Goal: Information Seeking & Learning: Check status

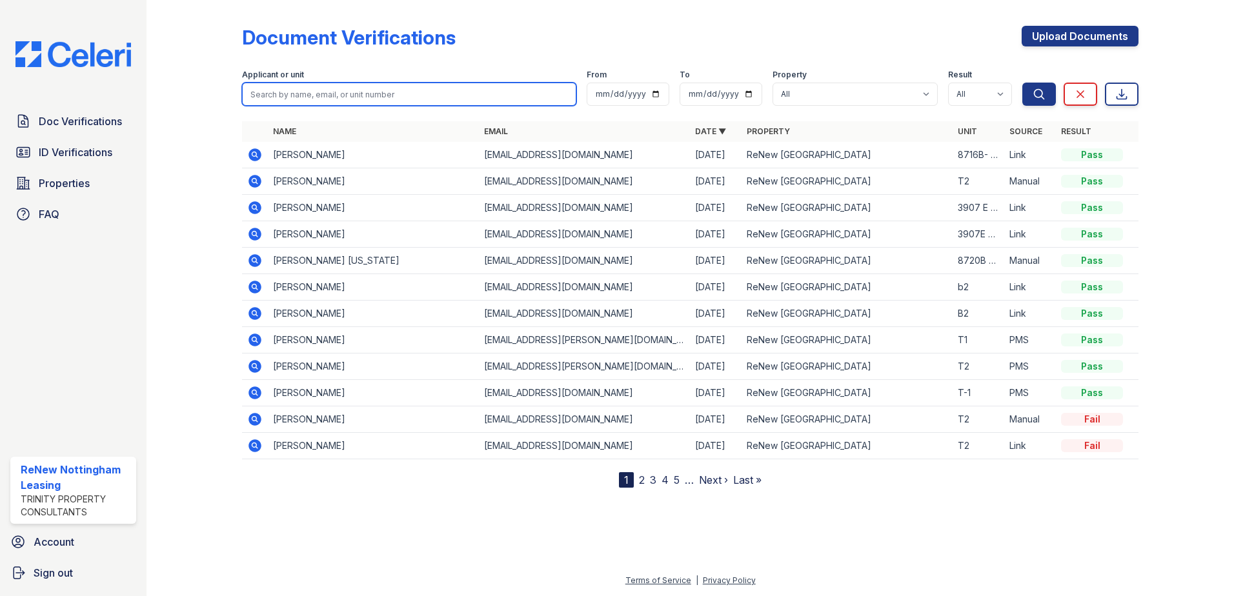
drag, startPoint x: 0, startPoint y: 0, endPoint x: 366, endPoint y: 97, distance: 378.7
click at [366, 97] on input "search" at bounding box center [409, 94] width 334 height 23
click at [389, 86] on input "search" at bounding box center [409, 94] width 334 height 23
type input "ga"
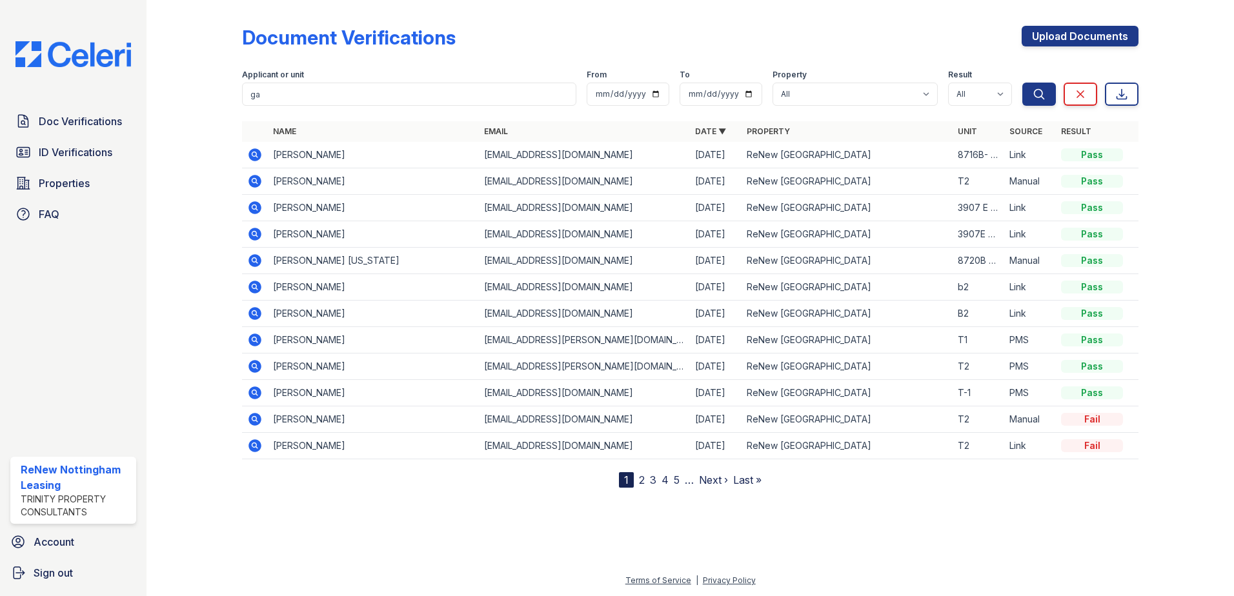
click at [305, 145] on td "[PERSON_NAME]" at bounding box center [373, 155] width 211 height 26
click at [262, 155] on icon at bounding box center [254, 154] width 15 height 15
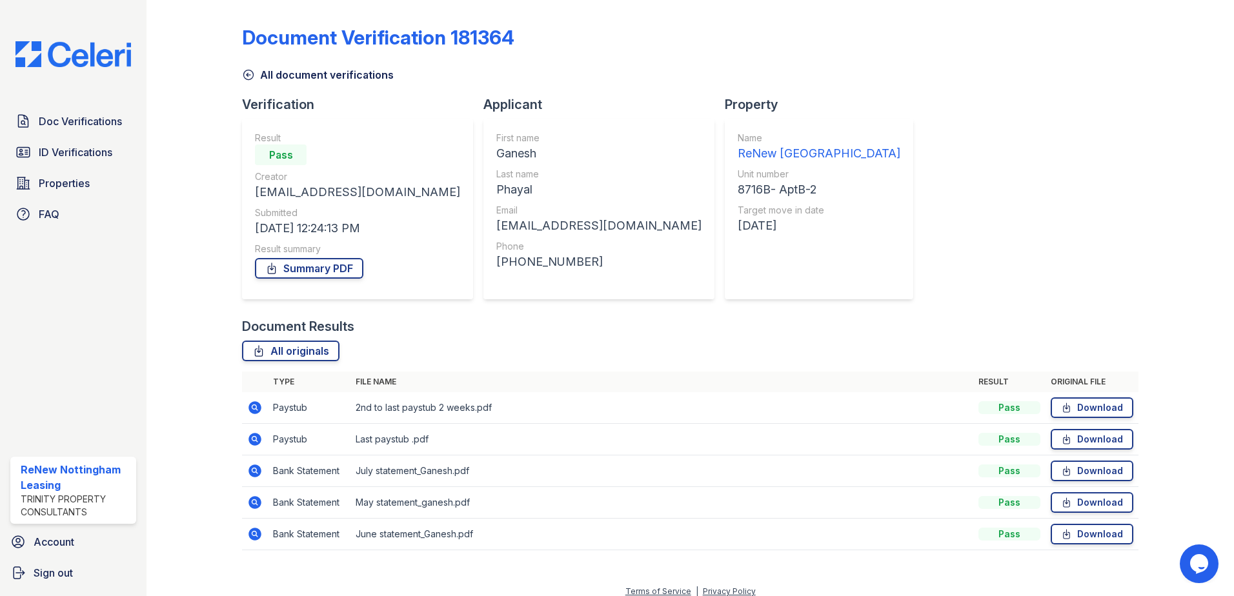
scroll to position [11, 0]
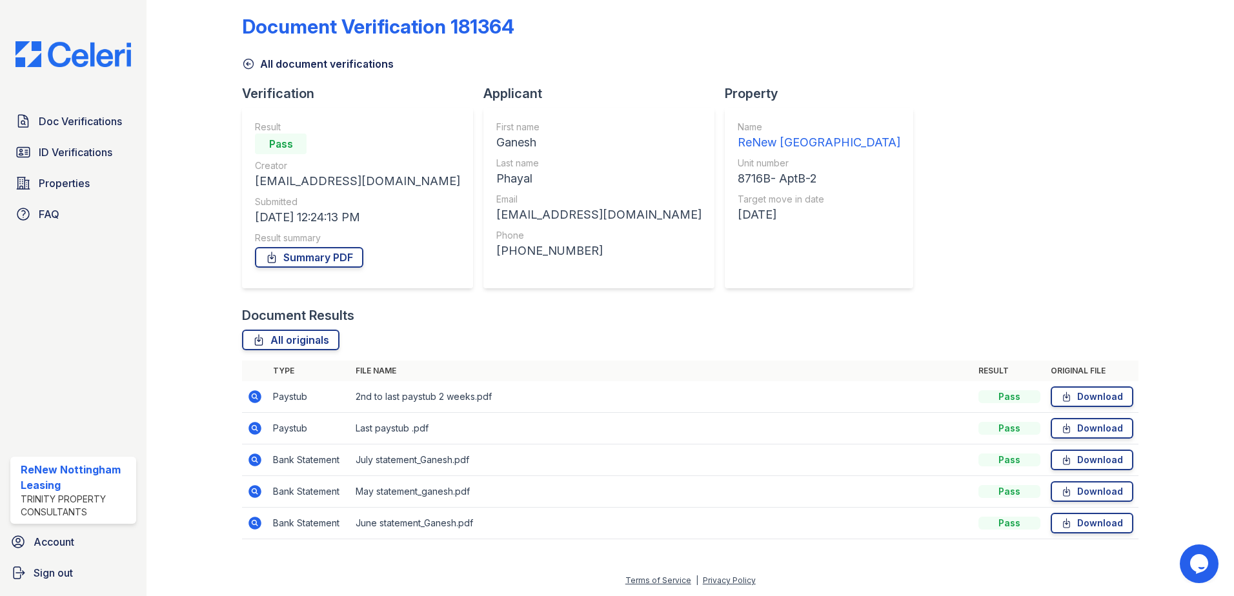
click at [254, 525] on icon at bounding box center [255, 523] width 13 height 13
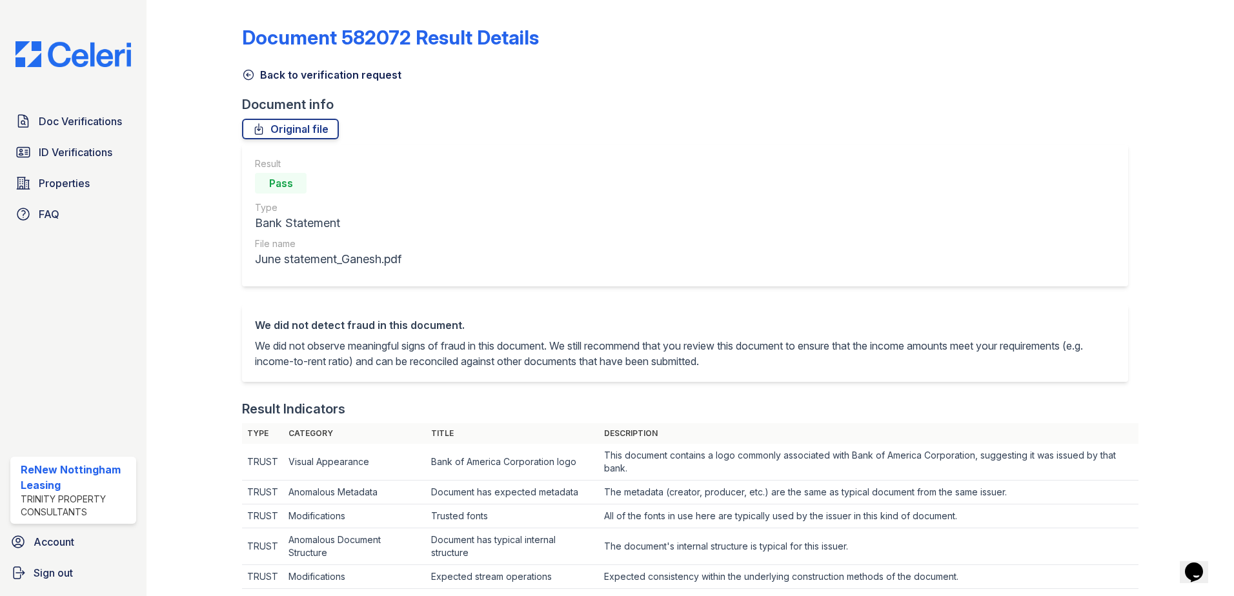
click at [247, 82] on link "Back to verification request" at bounding box center [321, 74] width 159 height 15
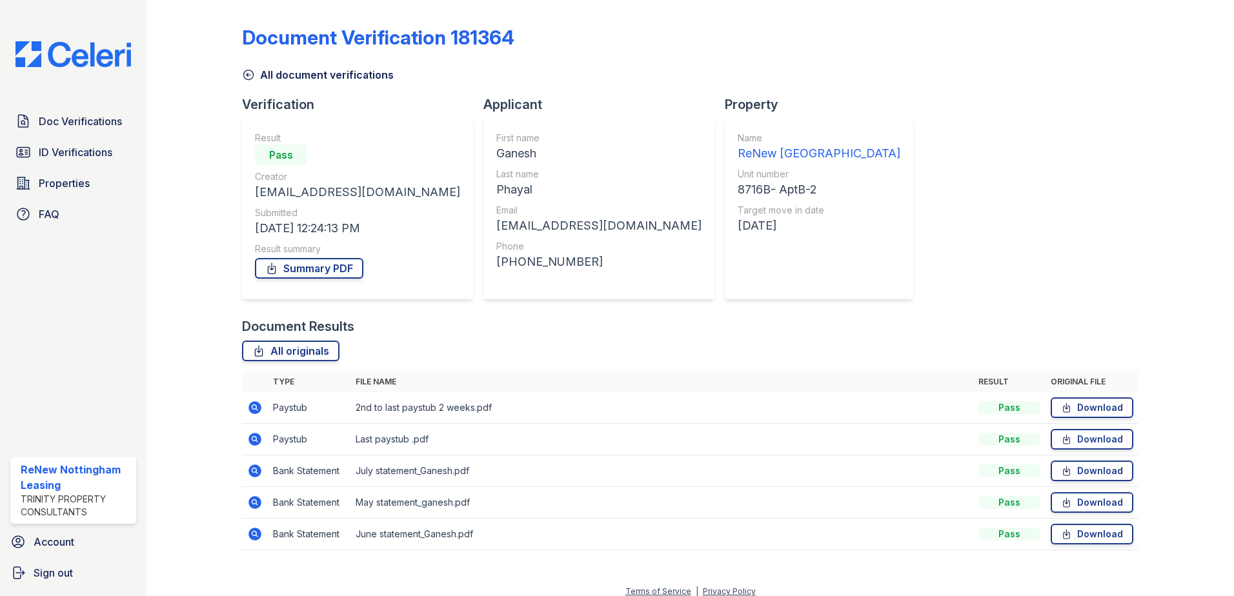
click at [259, 441] on icon at bounding box center [255, 439] width 13 height 13
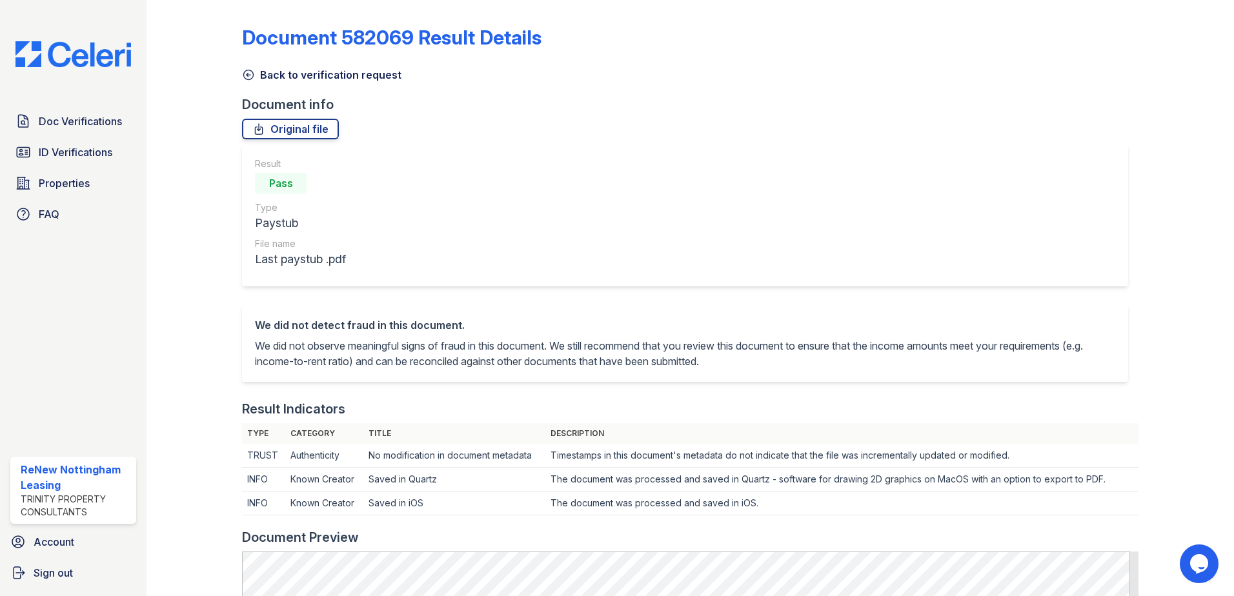
click at [250, 77] on icon at bounding box center [248, 74] width 13 height 13
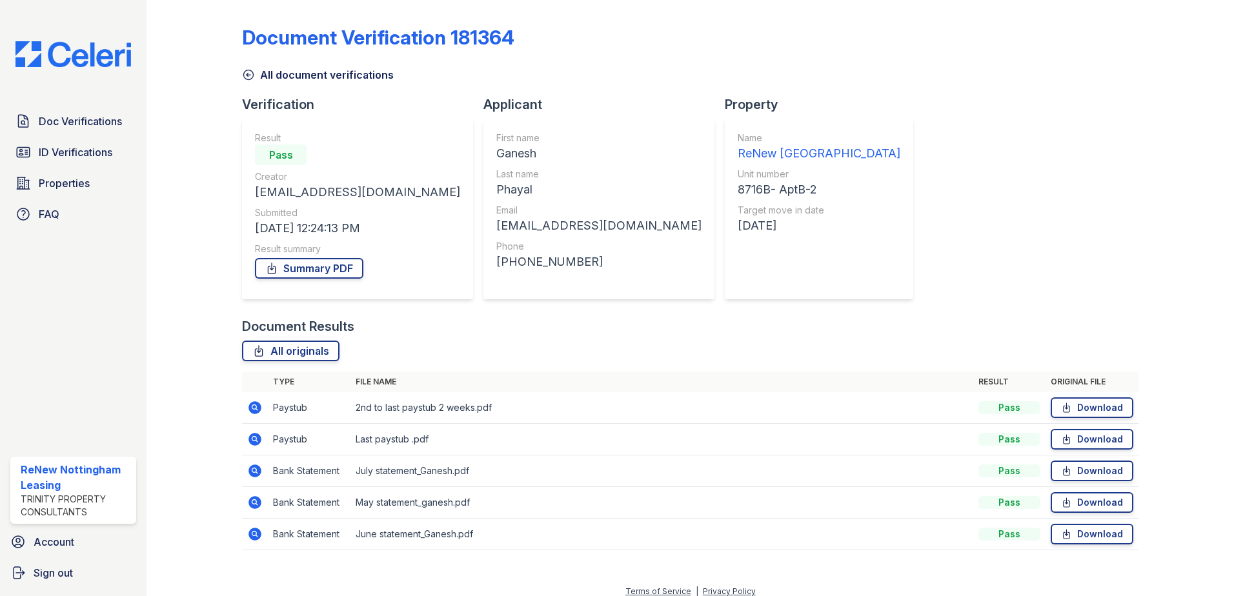
click at [256, 407] on icon at bounding box center [254, 407] width 15 height 15
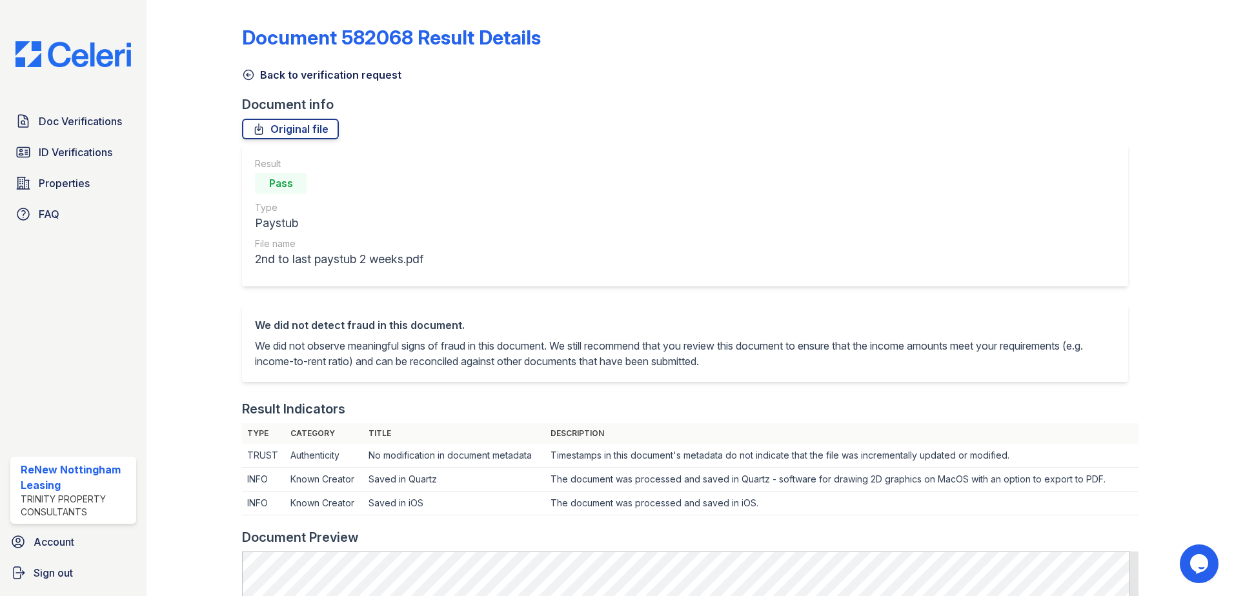
click at [255, 73] on link "Back to verification request" at bounding box center [321, 74] width 159 height 15
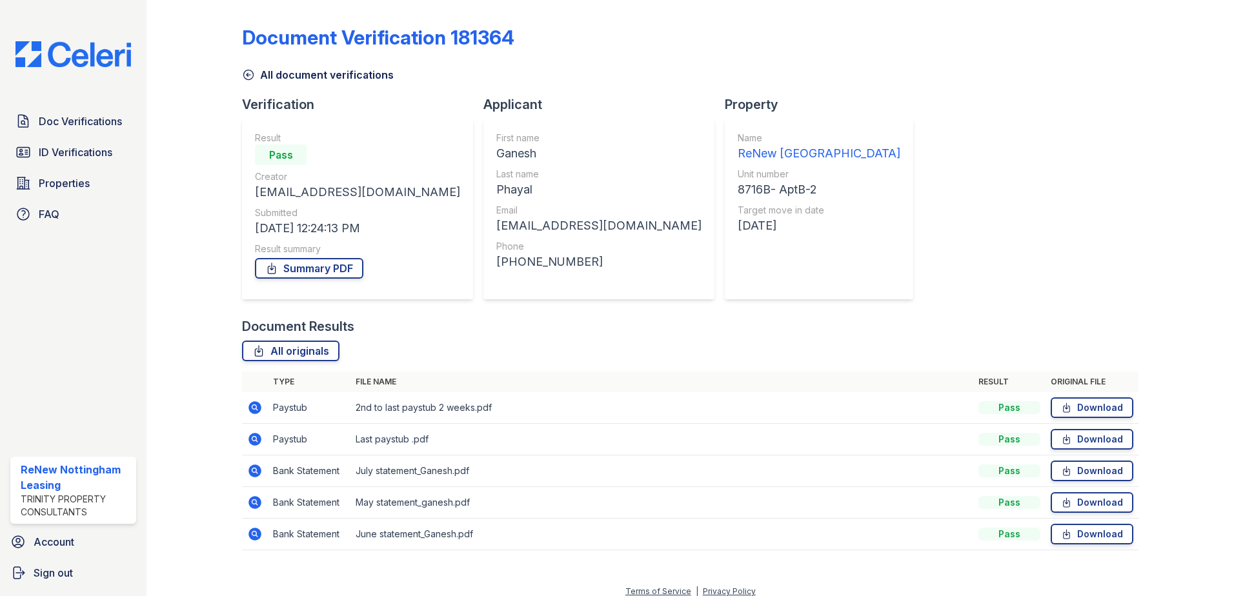
click at [243, 77] on icon at bounding box center [248, 74] width 13 height 13
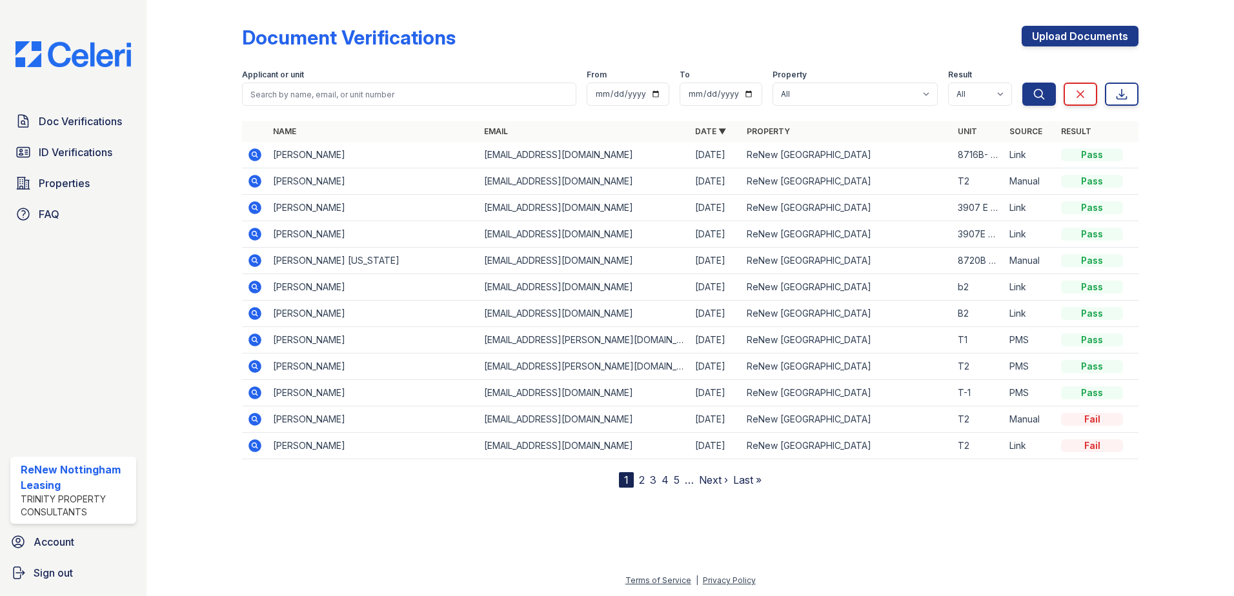
click at [283, 160] on td "Ganesh Phayal" at bounding box center [373, 155] width 211 height 26
click at [285, 156] on td "Ganesh Phayal" at bounding box center [373, 155] width 211 height 26
click at [257, 156] on icon at bounding box center [254, 154] width 15 height 15
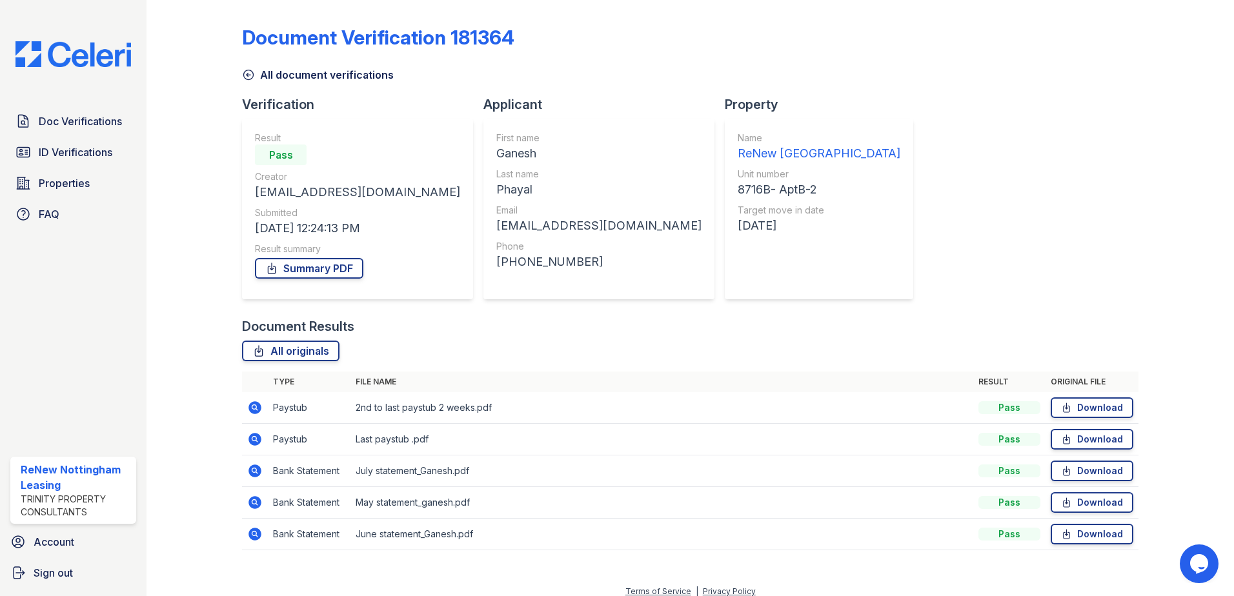
scroll to position [11, 0]
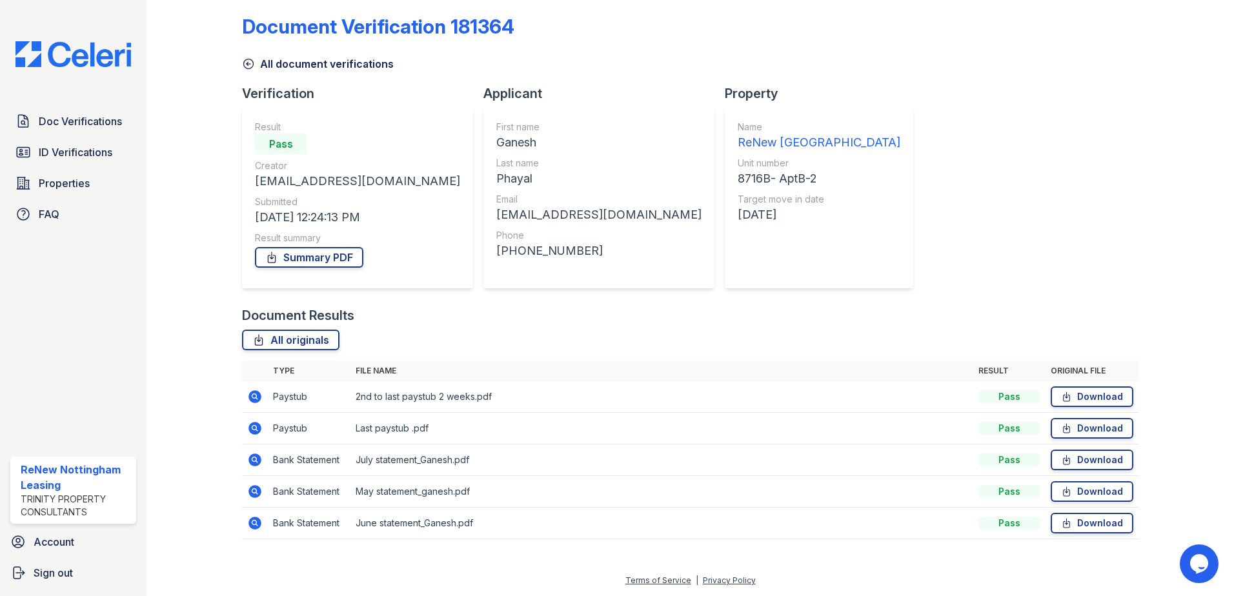
click at [254, 453] on icon at bounding box center [254, 459] width 15 height 15
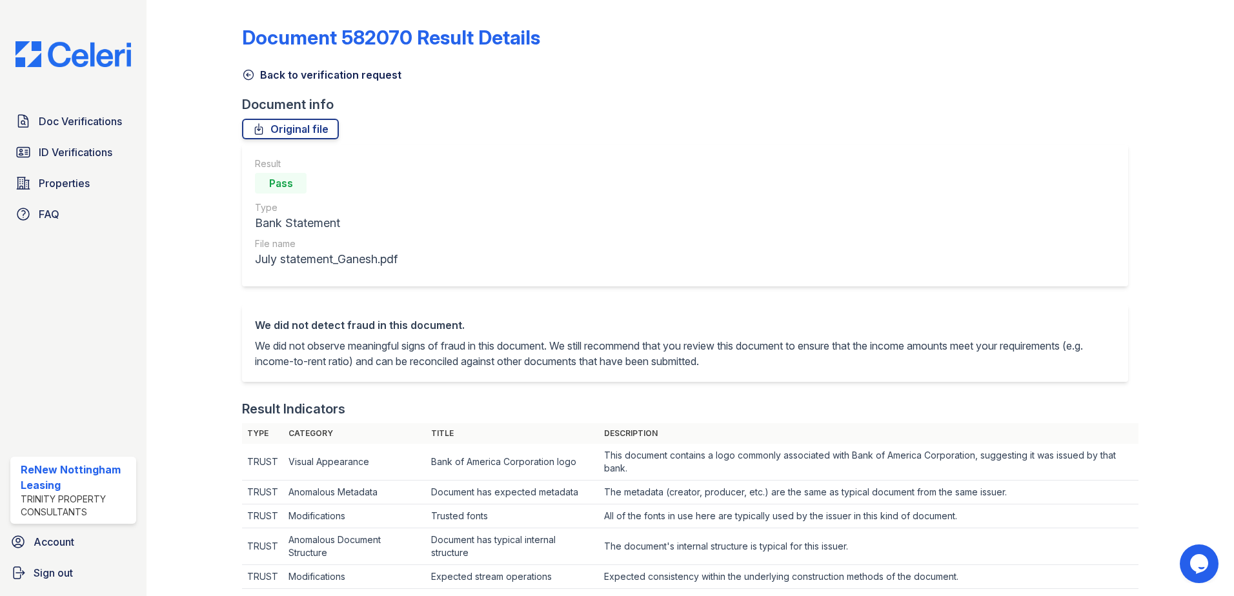
click at [252, 74] on icon at bounding box center [249, 75] width 10 height 10
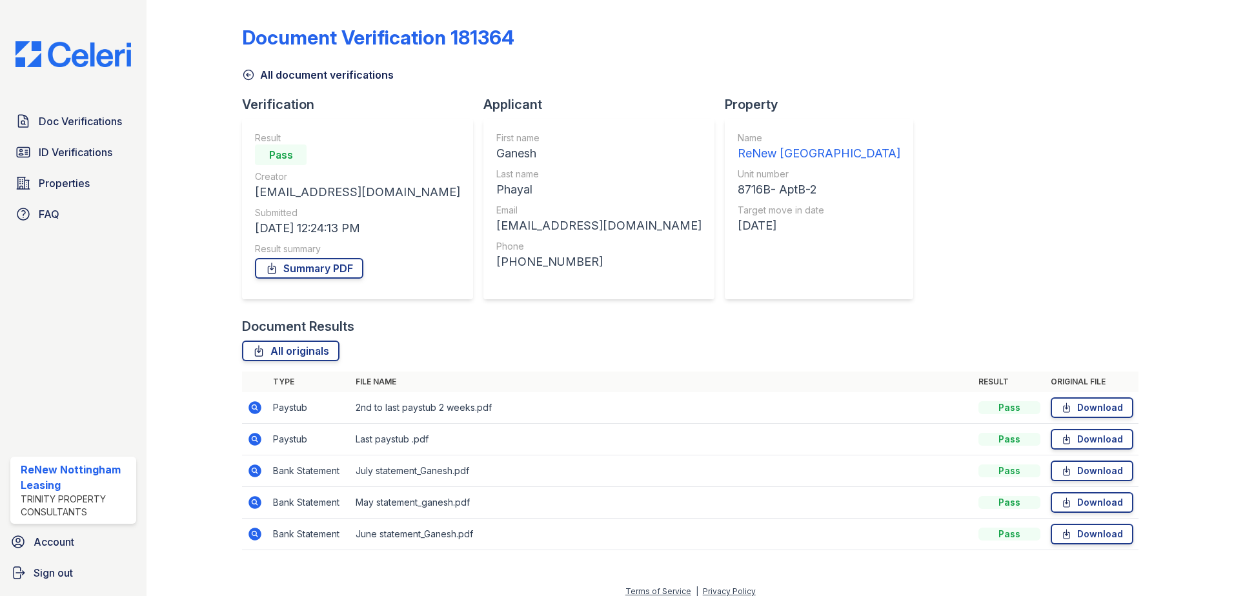
click at [245, 70] on icon at bounding box center [249, 75] width 10 height 10
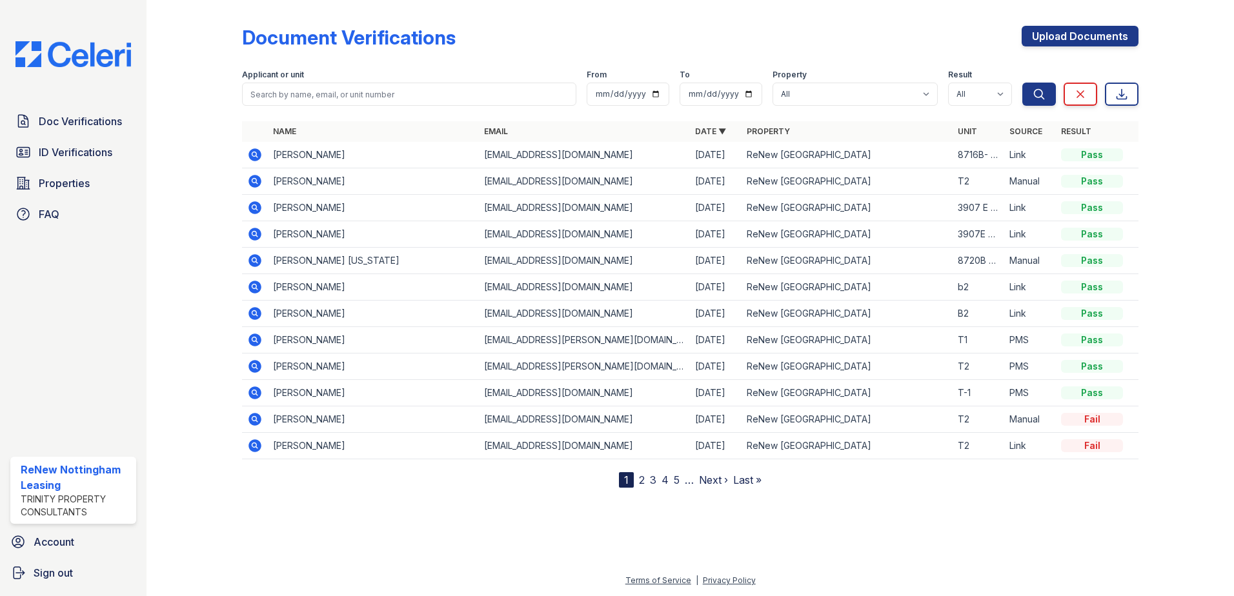
click at [252, 151] on icon at bounding box center [255, 154] width 13 height 13
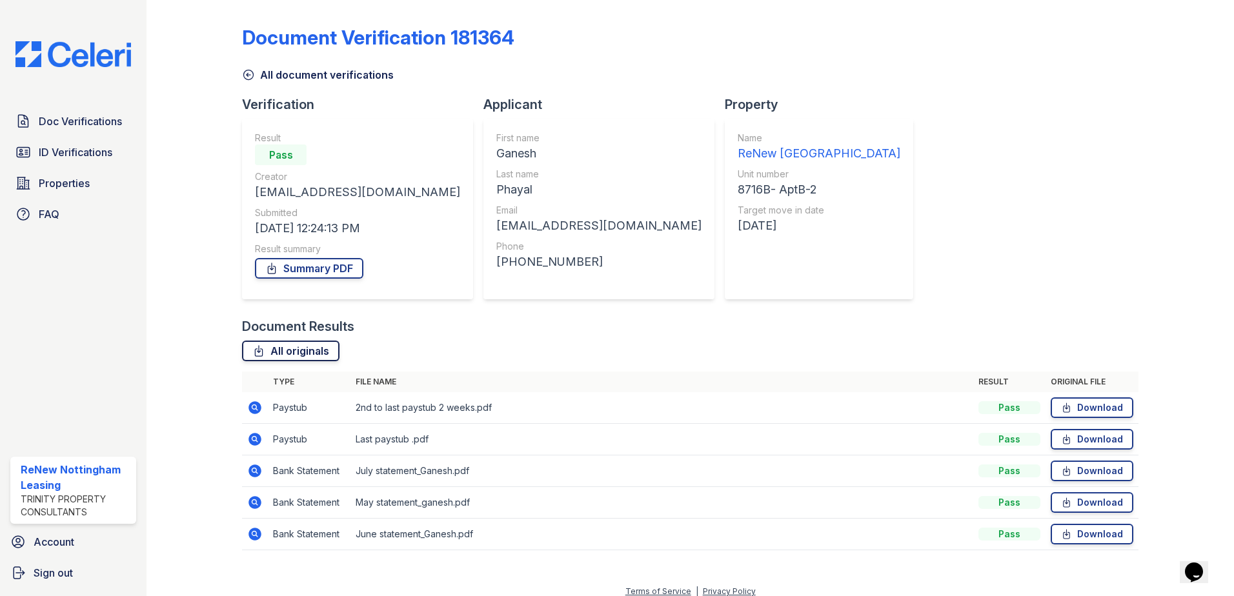
click at [308, 355] on link "All originals" at bounding box center [290, 351] width 97 height 21
click at [1062, 116] on div "Document Verification 181364 All document verifications Verification Result Pas…" at bounding box center [690, 284] width 897 height 558
click at [254, 73] on icon at bounding box center [248, 74] width 13 height 13
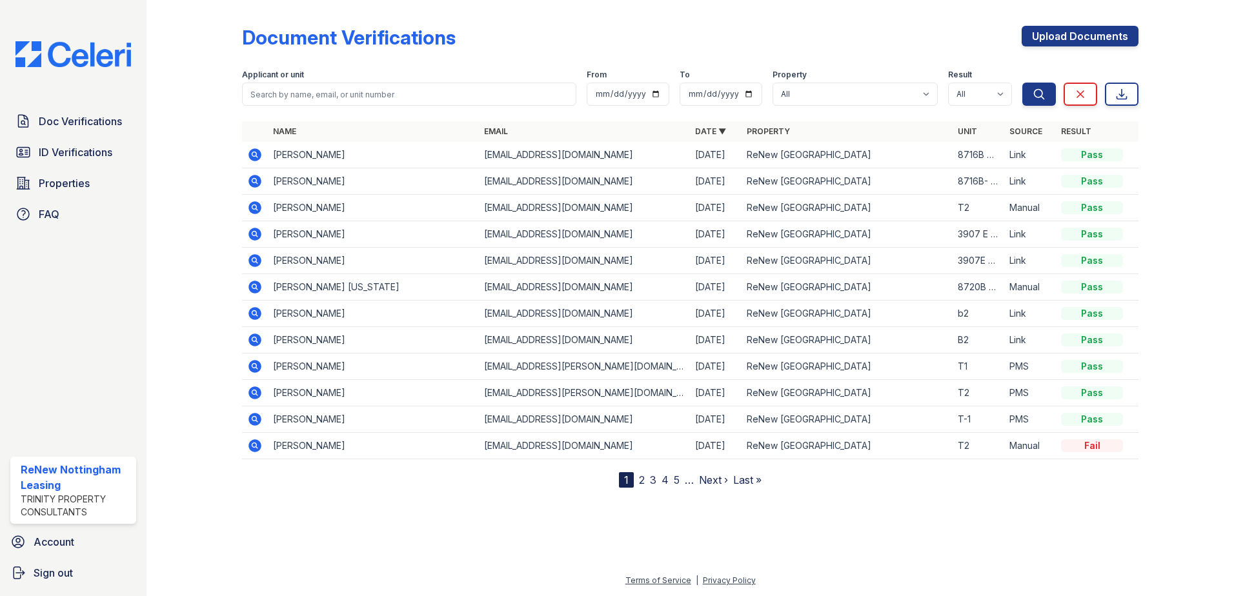
click at [259, 151] on icon at bounding box center [255, 154] width 13 height 13
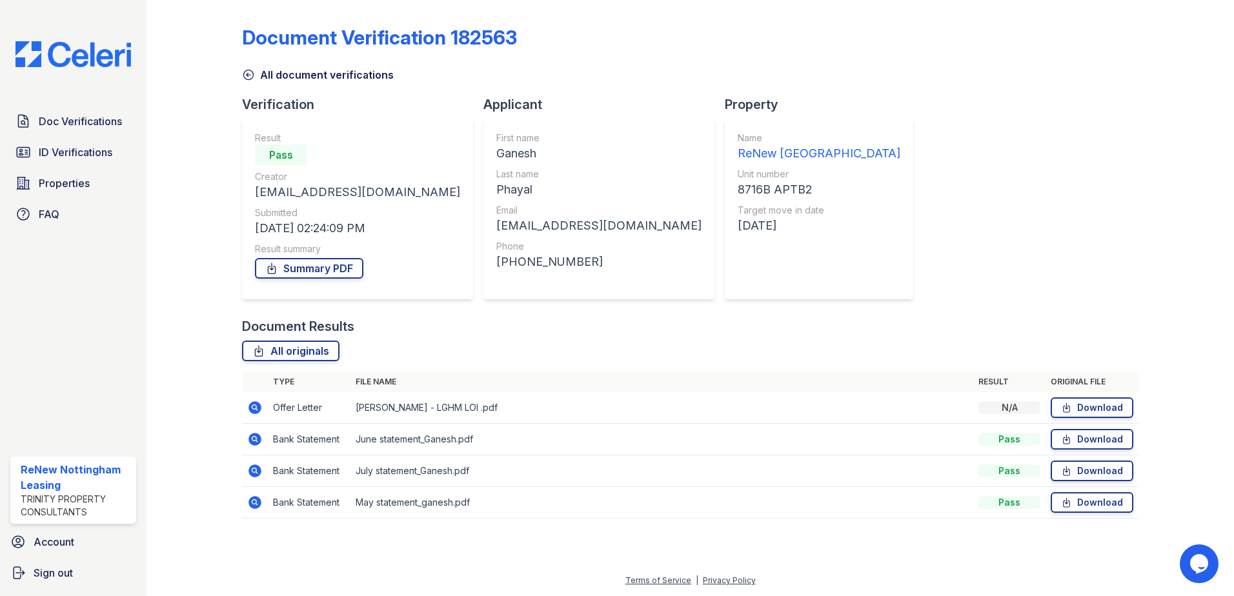
click at [246, 81] on link "All document verifications" at bounding box center [318, 74] width 152 height 15
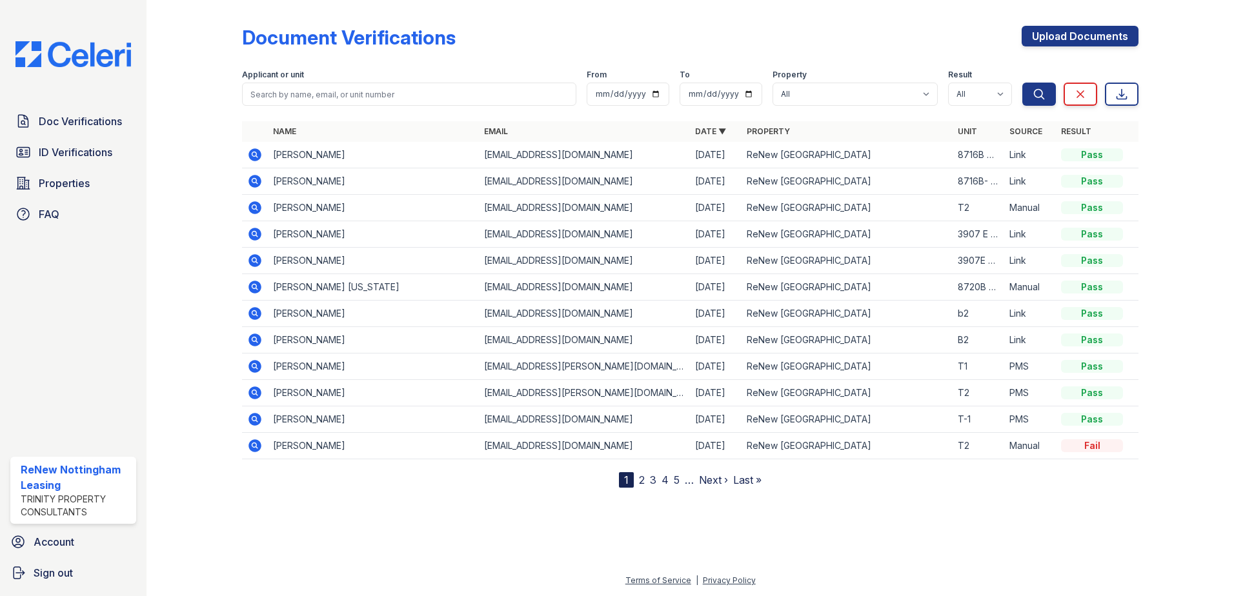
click at [259, 185] on icon at bounding box center [255, 181] width 13 height 13
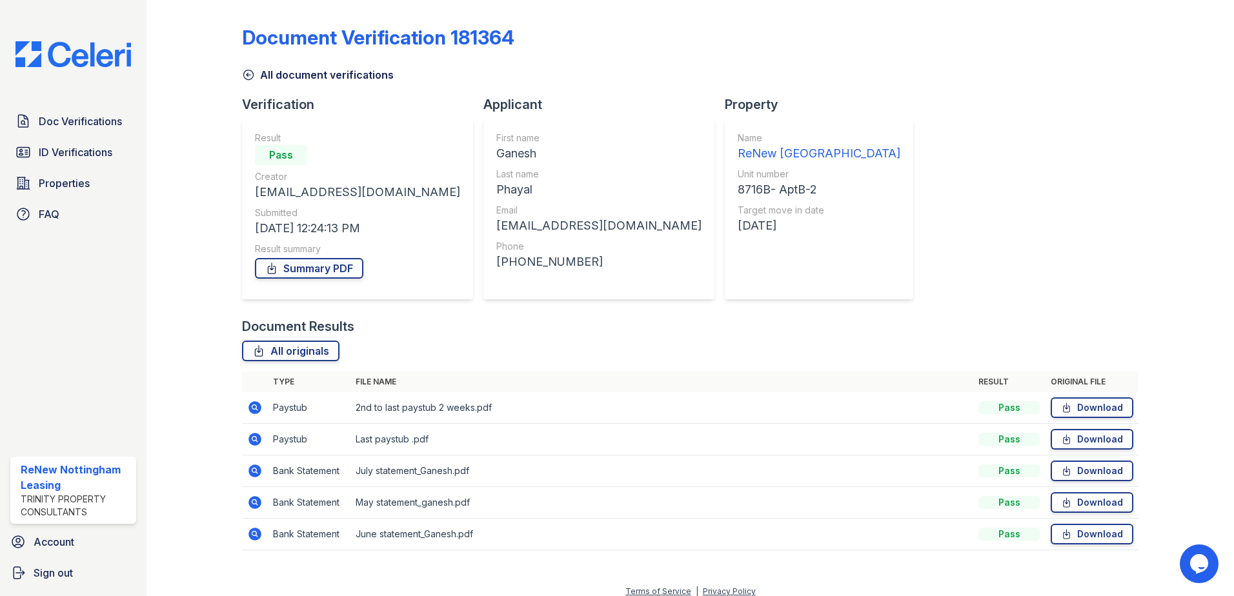
click at [253, 80] on icon at bounding box center [248, 74] width 13 height 13
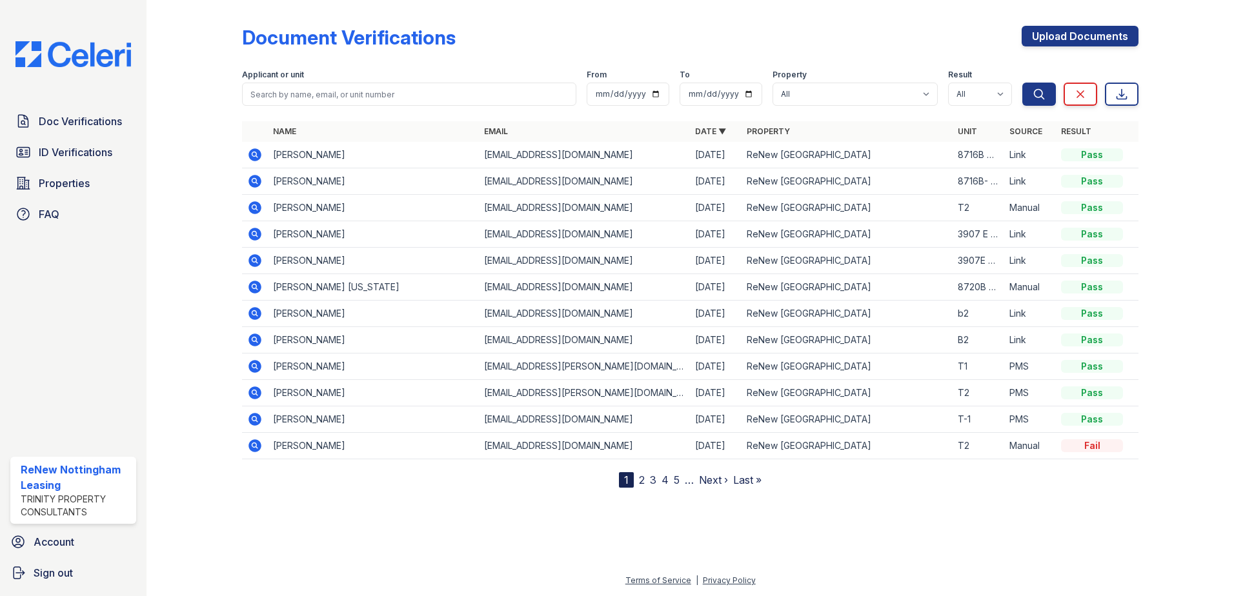
click at [250, 183] on icon at bounding box center [255, 181] width 13 height 13
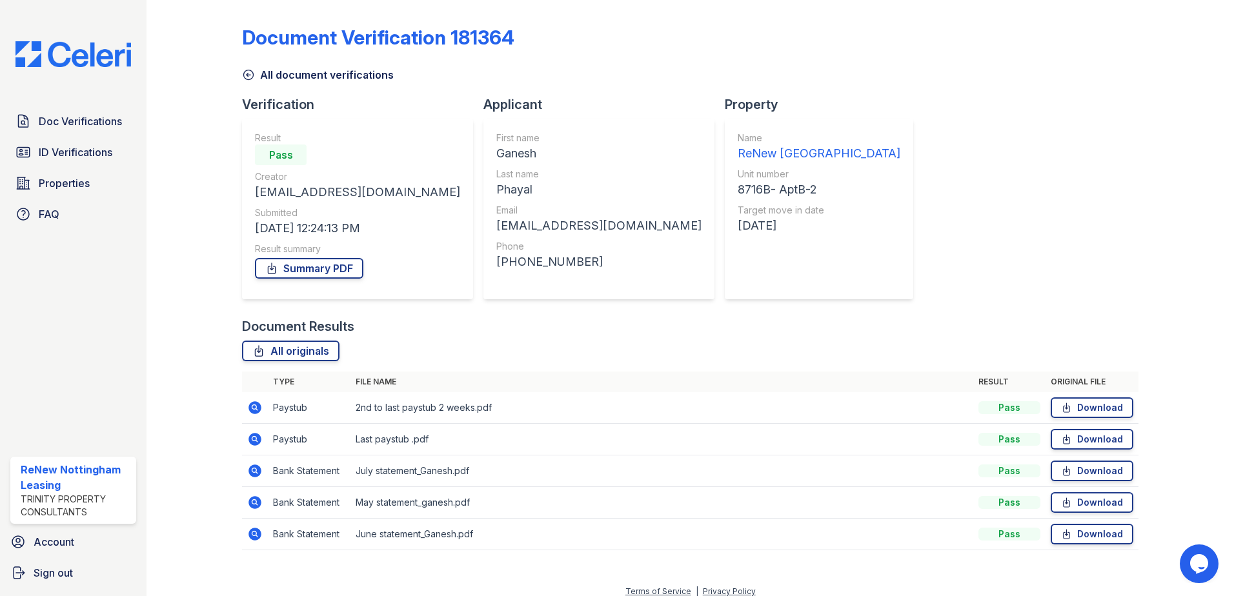
click at [252, 72] on icon at bounding box center [249, 75] width 10 height 10
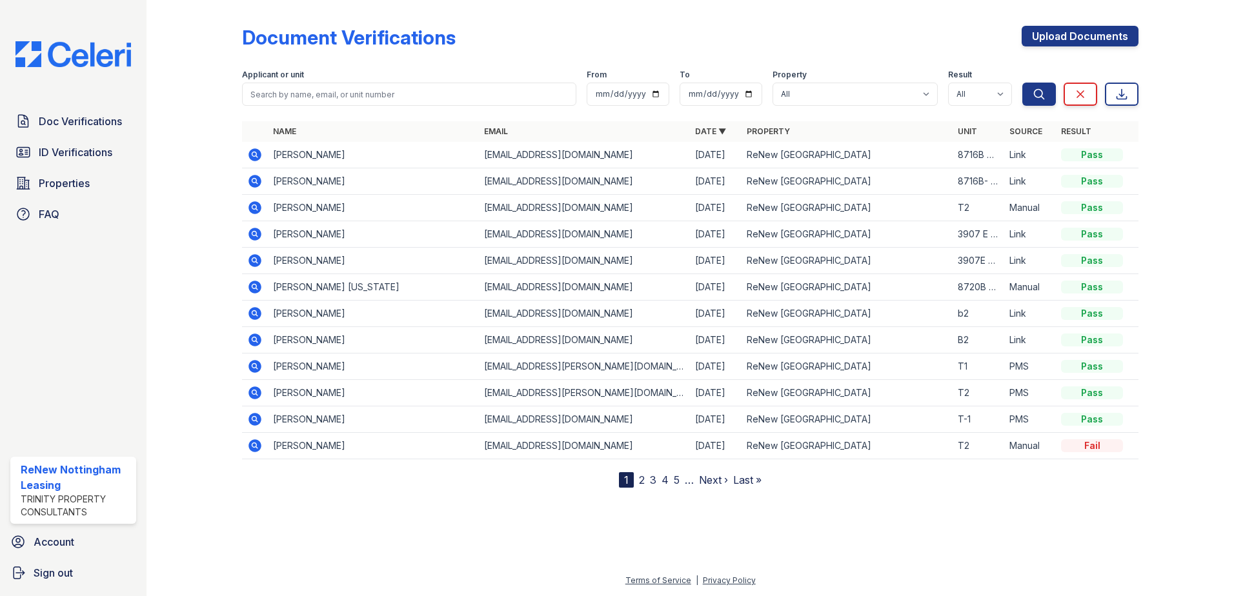
click at [254, 156] on icon at bounding box center [253, 153] width 3 height 3
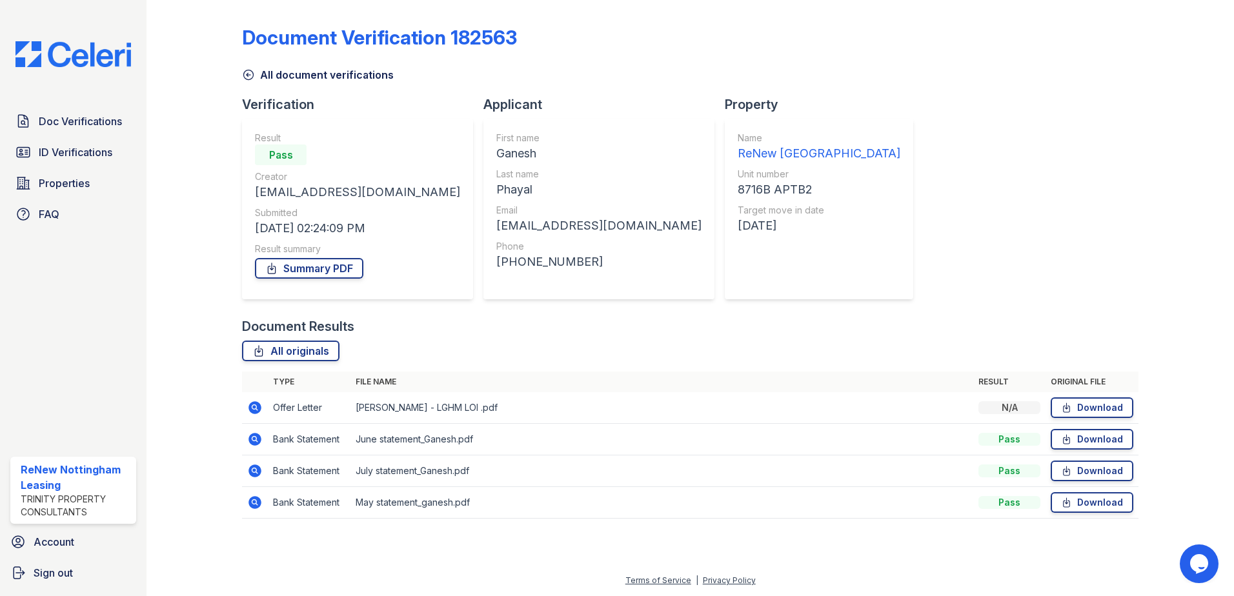
click at [259, 409] on icon at bounding box center [255, 407] width 13 height 13
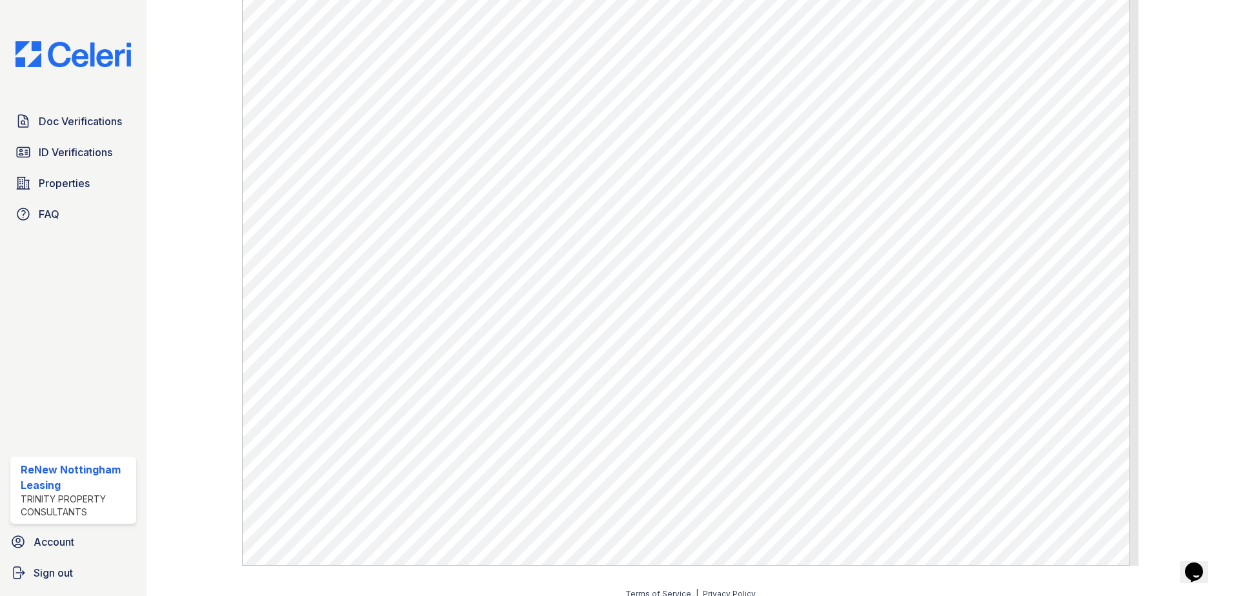
scroll to position [467, 0]
